Goal: Find specific page/section: Find specific page/section

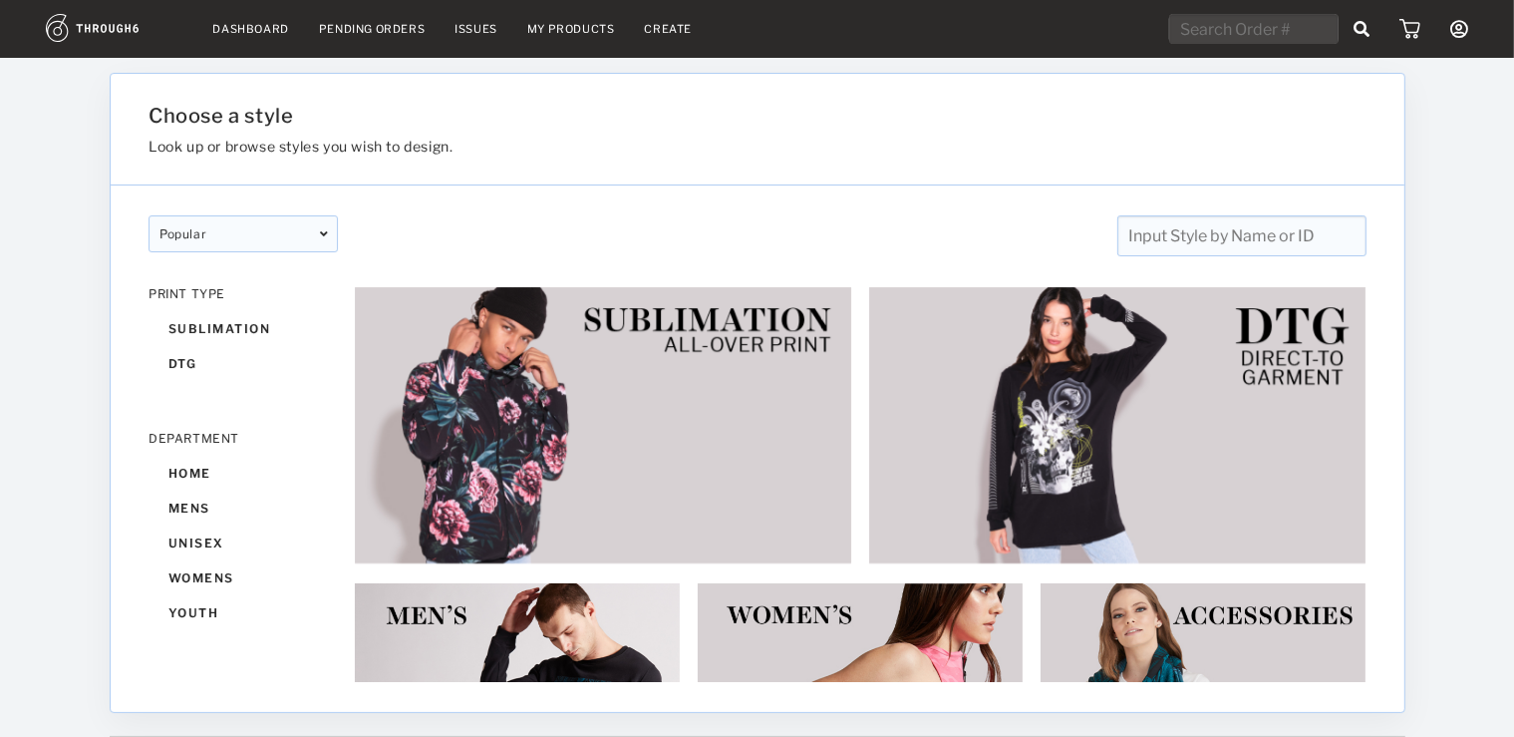
click at [279, 27] on link "Dashboard" at bounding box center [251, 29] width 76 height 14
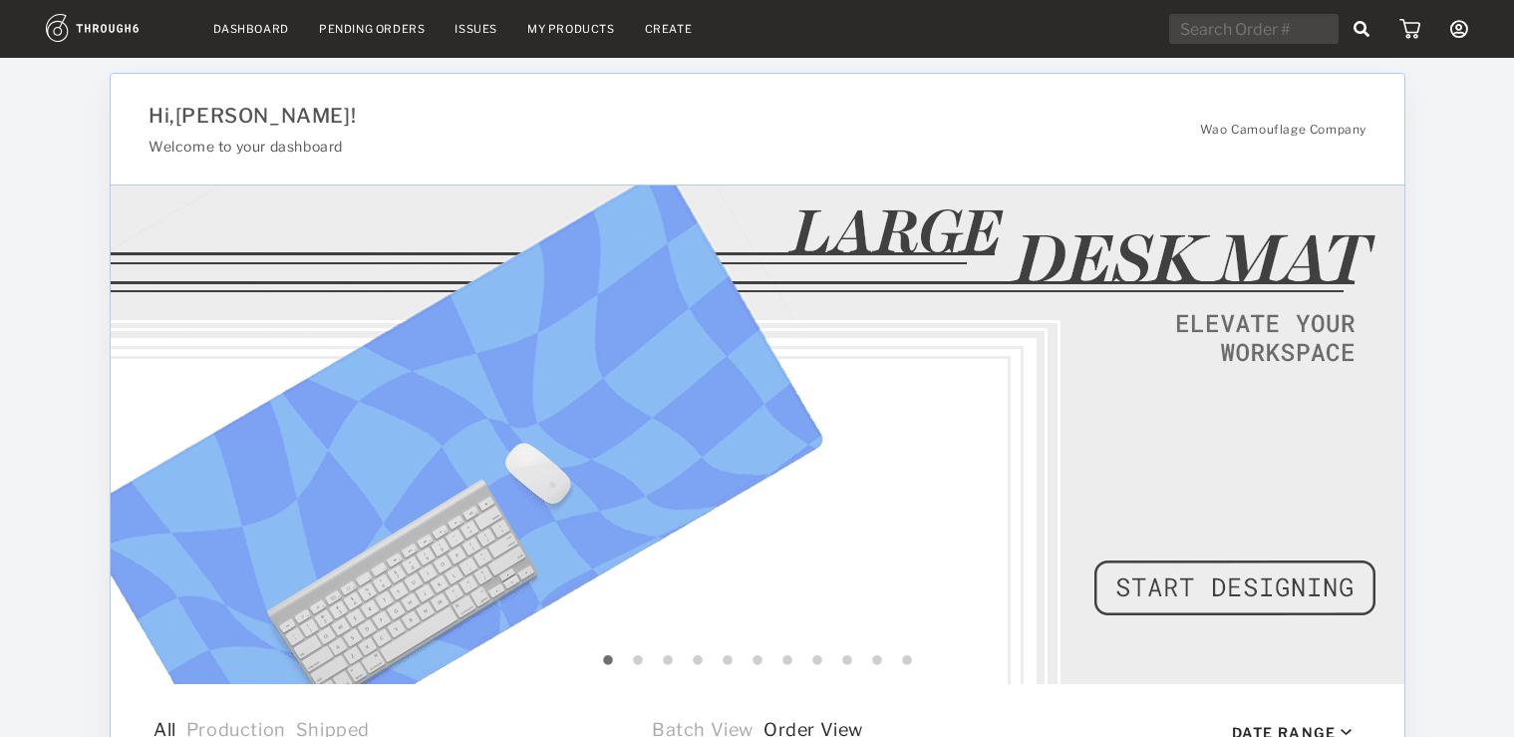
select select "8"
select select "2025"
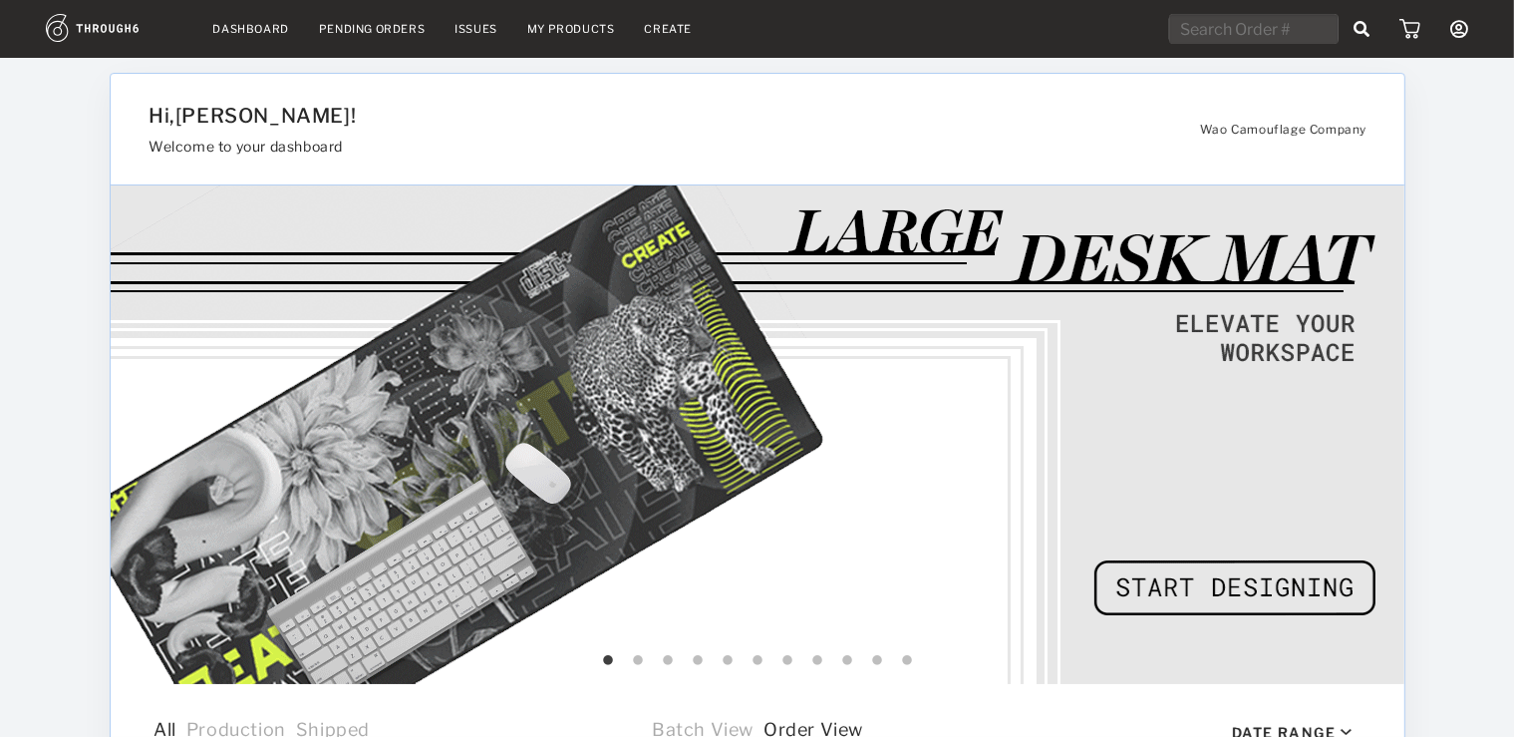
click at [371, 24] on div "Pending Orders" at bounding box center [372, 29] width 106 height 14
